Goal: Task Accomplishment & Management: Manage account settings

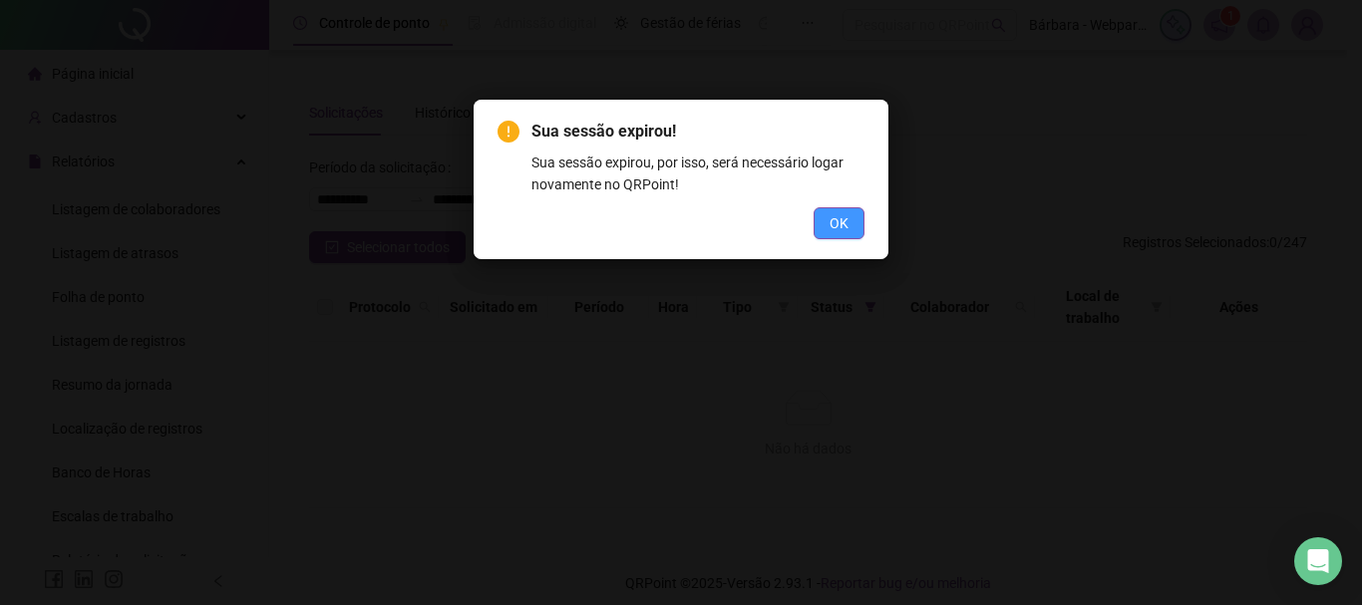
click at [848, 217] on button "OK" at bounding box center [839, 223] width 51 height 32
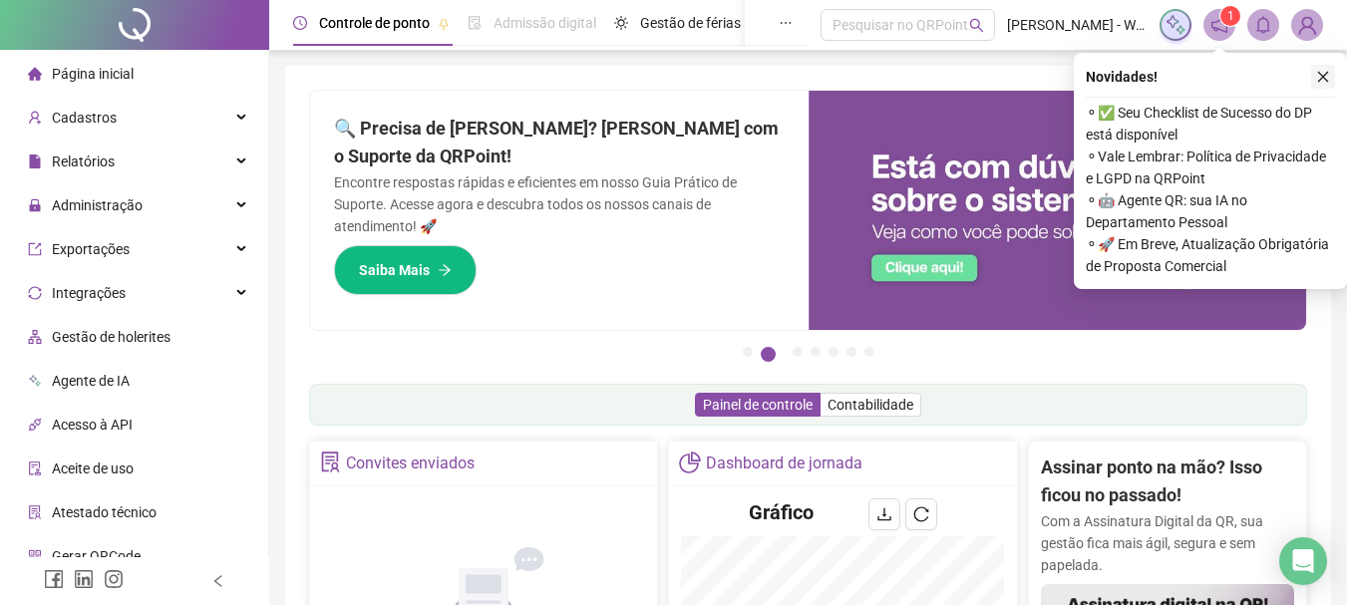
click at [1329, 69] on button "button" at bounding box center [1323, 77] width 24 height 24
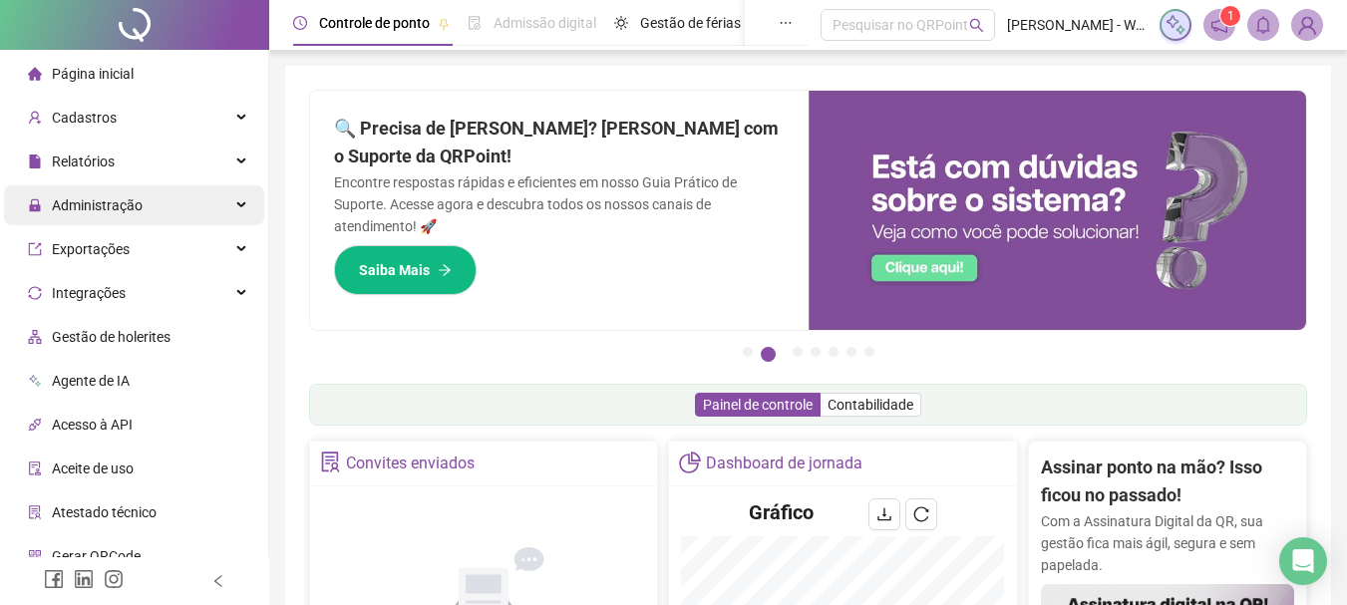
click at [121, 200] on span "Administração" at bounding box center [97, 205] width 91 height 16
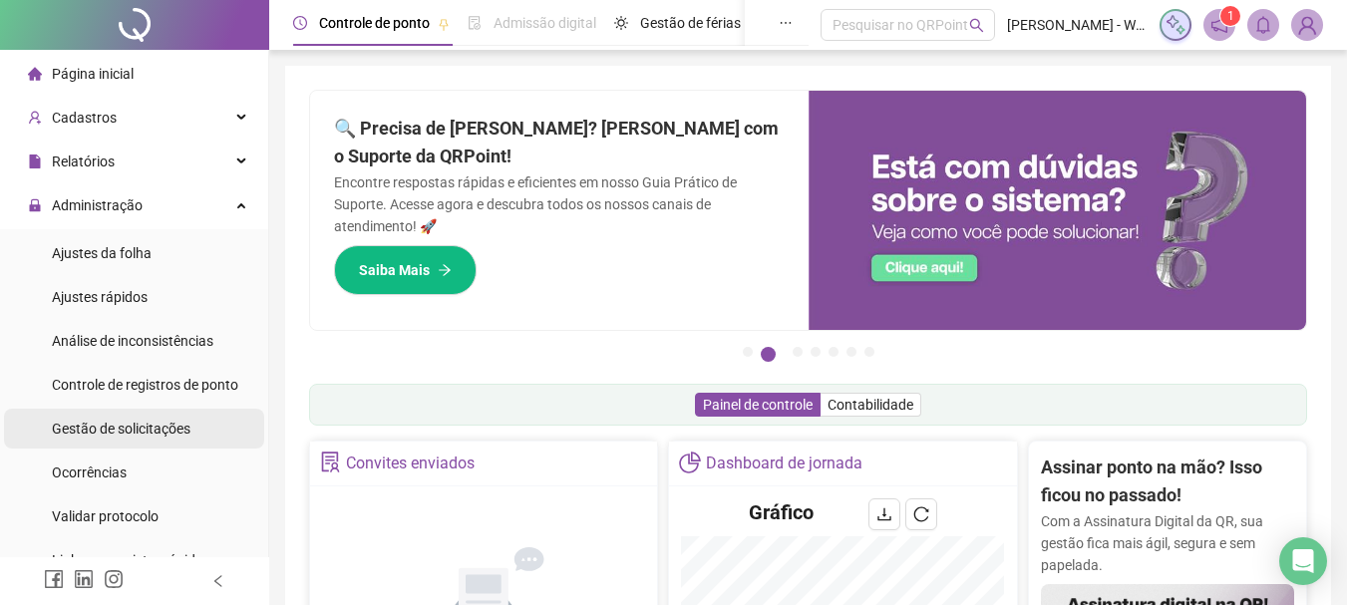
click at [136, 426] on span "Gestão de solicitações" at bounding box center [121, 429] width 139 height 16
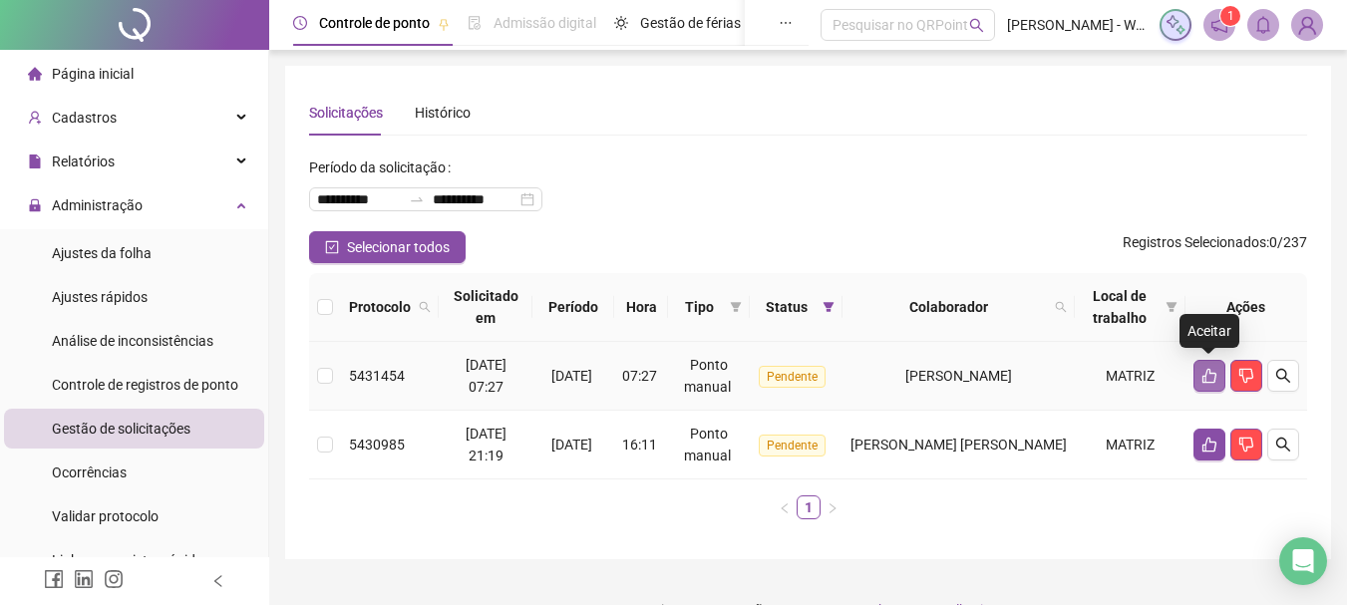
click at [1209, 377] on icon "like" at bounding box center [1209, 376] width 16 height 16
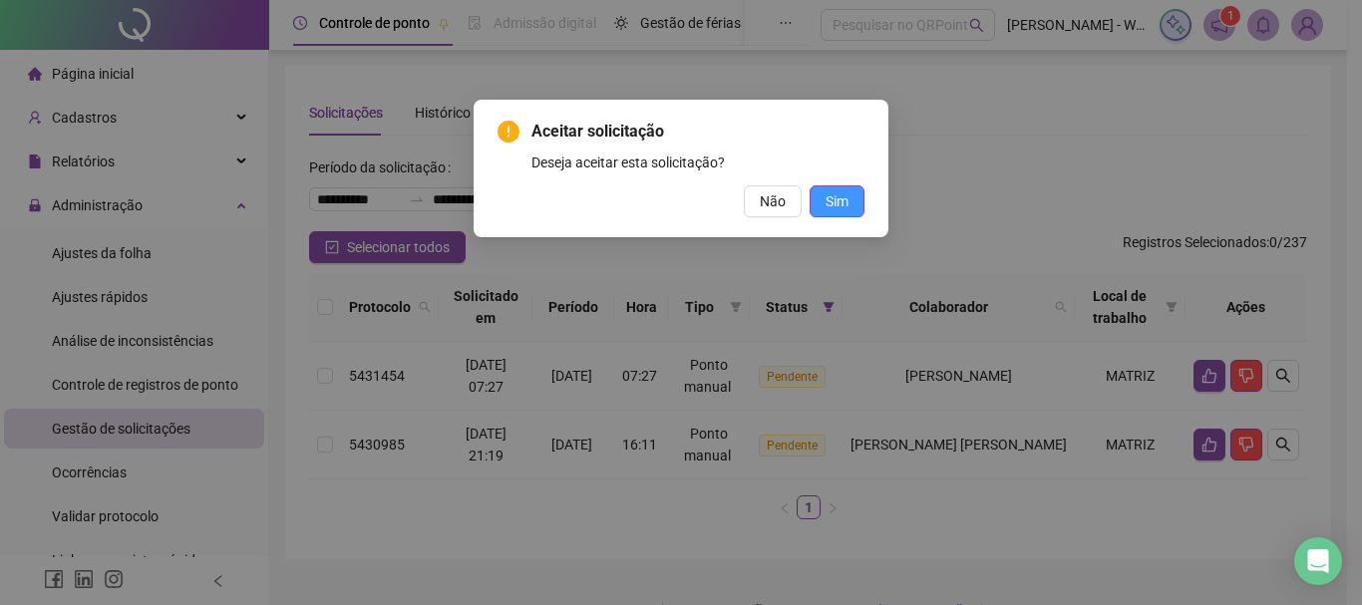
click at [840, 202] on span "Sim" at bounding box center [836, 201] width 23 height 22
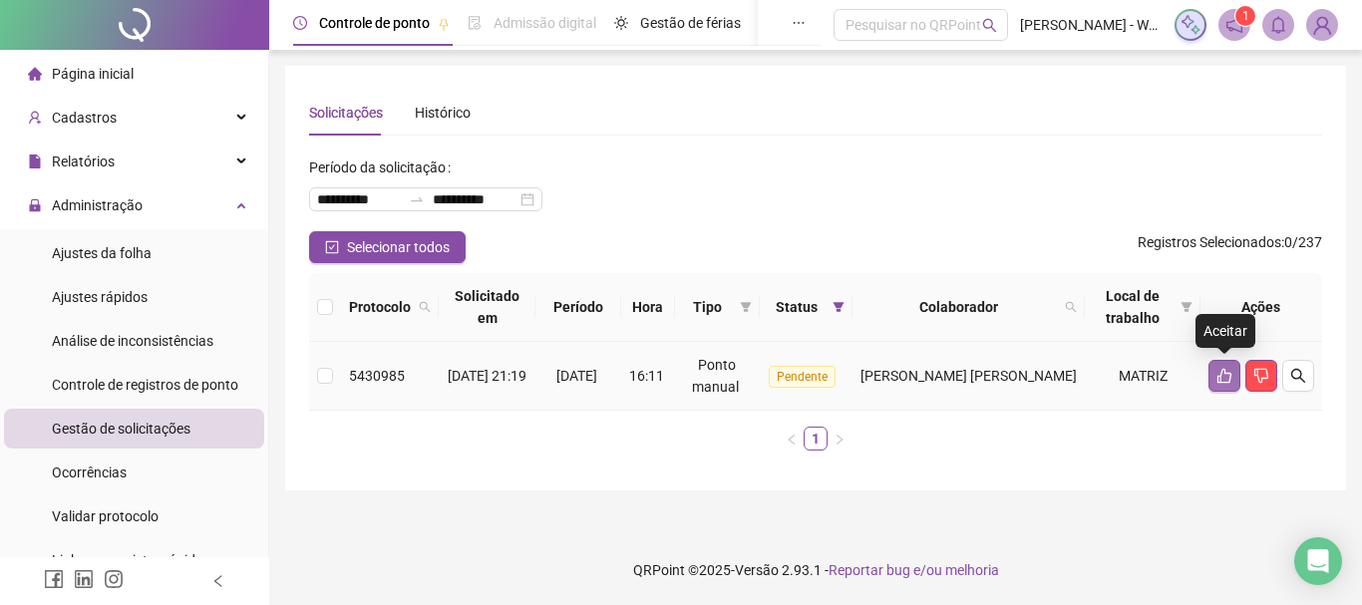
click at [1219, 379] on icon "like" at bounding box center [1224, 376] width 16 height 16
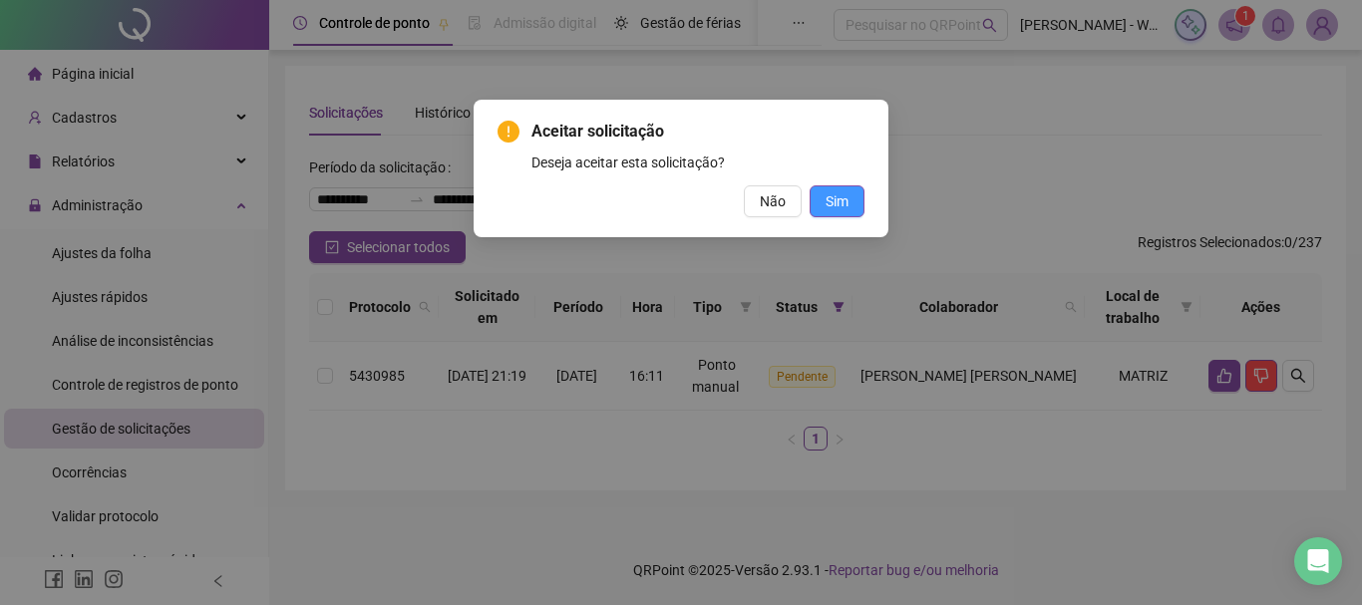
click at [850, 205] on button "Sim" at bounding box center [837, 201] width 55 height 32
